Goal: Transaction & Acquisition: Obtain resource

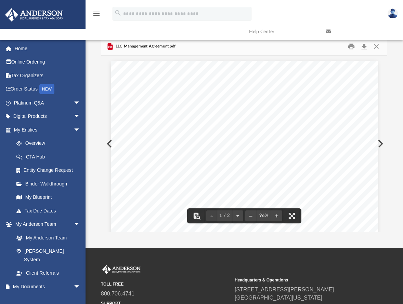
scroll to position [129, 281]
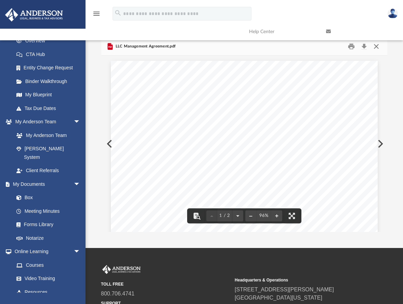
click at [375, 47] on button "Close" at bounding box center [376, 46] width 12 height 11
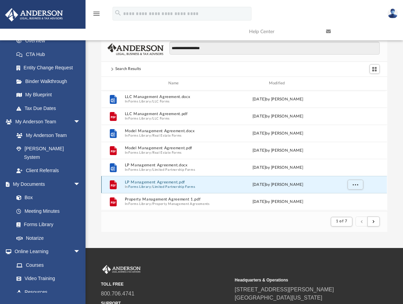
click at [156, 183] on button "LP Management Agreement.pdf" at bounding box center [175, 182] width 100 height 4
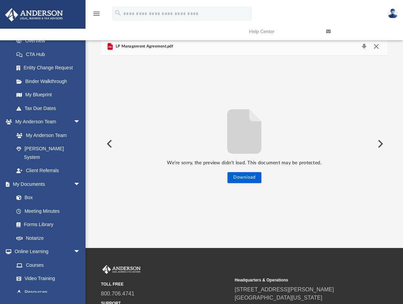
click at [376, 46] on button "Close" at bounding box center [376, 47] width 12 height 10
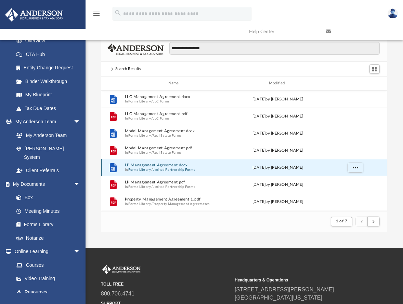
click at [161, 164] on button "LP Management Agreement.docx" at bounding box center [175, 165] width 100 height 4
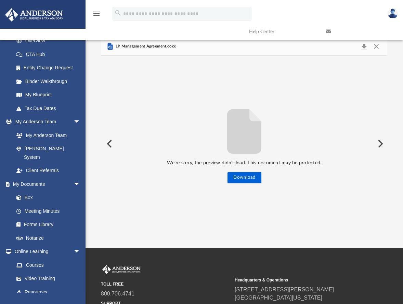
click at [376, 45] on link at bounding box center [359, 31] width 77 height 27
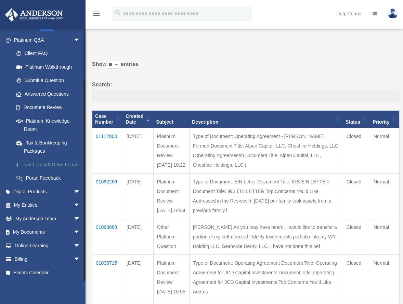
scroll to position [34, 0]
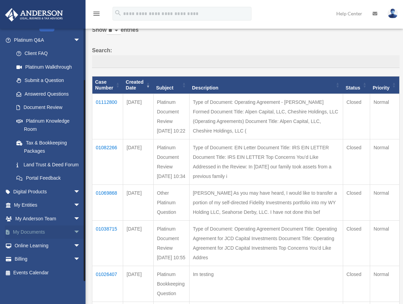
click at [30, 233] on link "My Documents arrow_drop_down" at bounding box center [48, 233] width 86 height 14
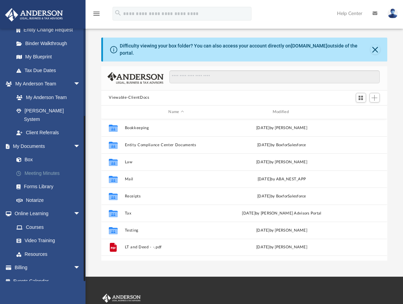
scroll to position [151, 281]
click at [34, 180] on link "Forms Library" at bounding box center [50, 187] width 81 height 14
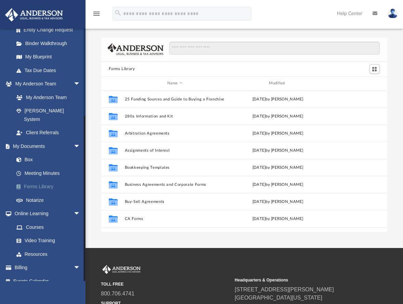
scroll to position [151, 281]
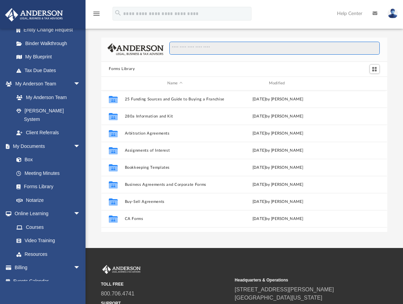
click at [187, 47] on input "Search files and folders" at bounding box center [274, 48] width 210 height 13
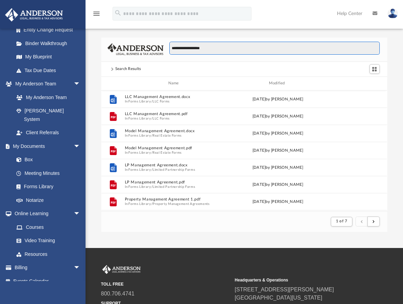
scroll to position [129, 281]
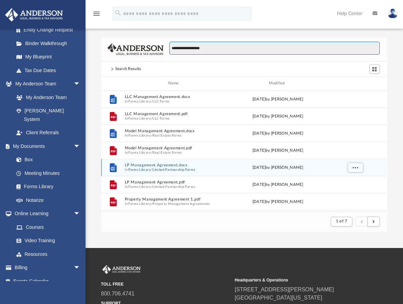
type input "**********"
click at [149, 165] on button "LP Management Agreement.docx" at bounding box center [175, 165] width 100 height 4
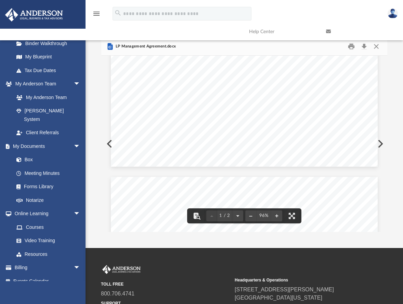
scroll to position [239, 0]
click at [375, 44] on link at bounding box center [359, 31] width 77 height 27
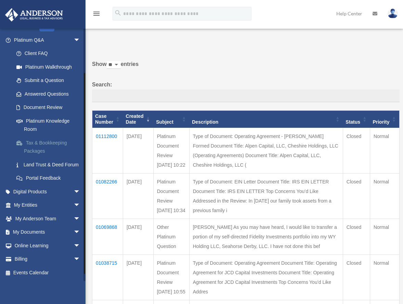
scroll to position [60, 0]
click at [43, 232] on link "My Documents arrow_drop_down" at bounding box center [48, 233] width 86 height 14
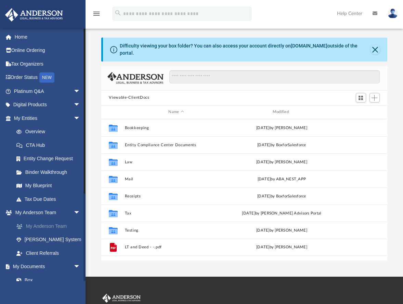
scroll to position [151, 281]
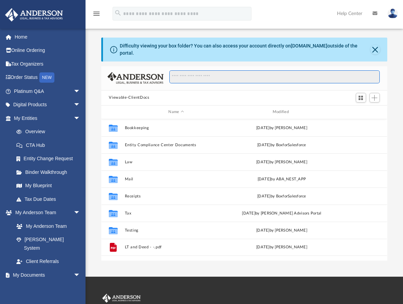
click at [195, 73] on input "Search files and folders" at bounding box center [274, 76] width 210 height 13
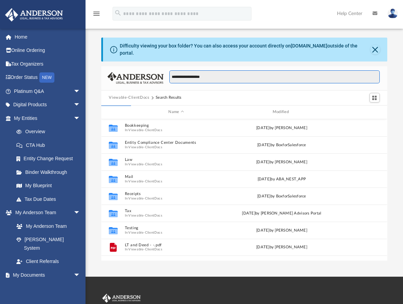
type input "**********"
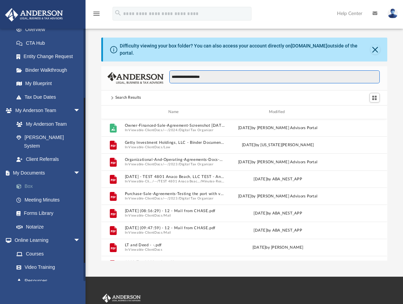
scroll to position [103, 0]
click at [41, 207] on link "Forms Library" at bounding box center [50, 214] width 81 height 14
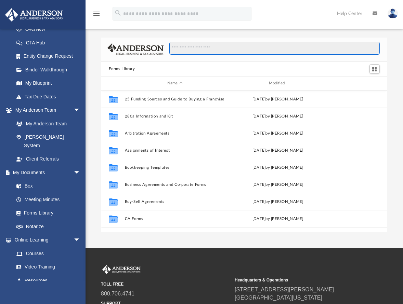
click at [193, 48] on input "Search files and folders" at bounding box center [274, 48] width 210 height 13
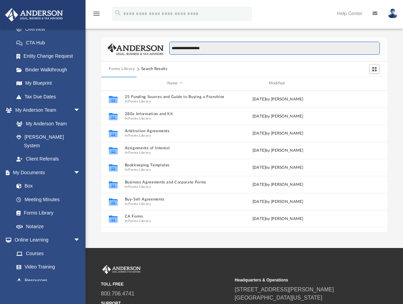
type input "**********"
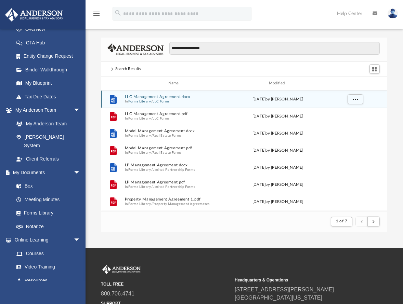
click at [137, 96] on button "LLC Management Agreement.docx" at bounding box center [175, 97] width 100 height 4
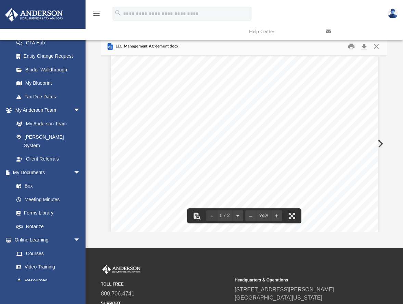
scroll to position [55, 0]
